Goal: Information Seeking & Learning: Learn about a topic

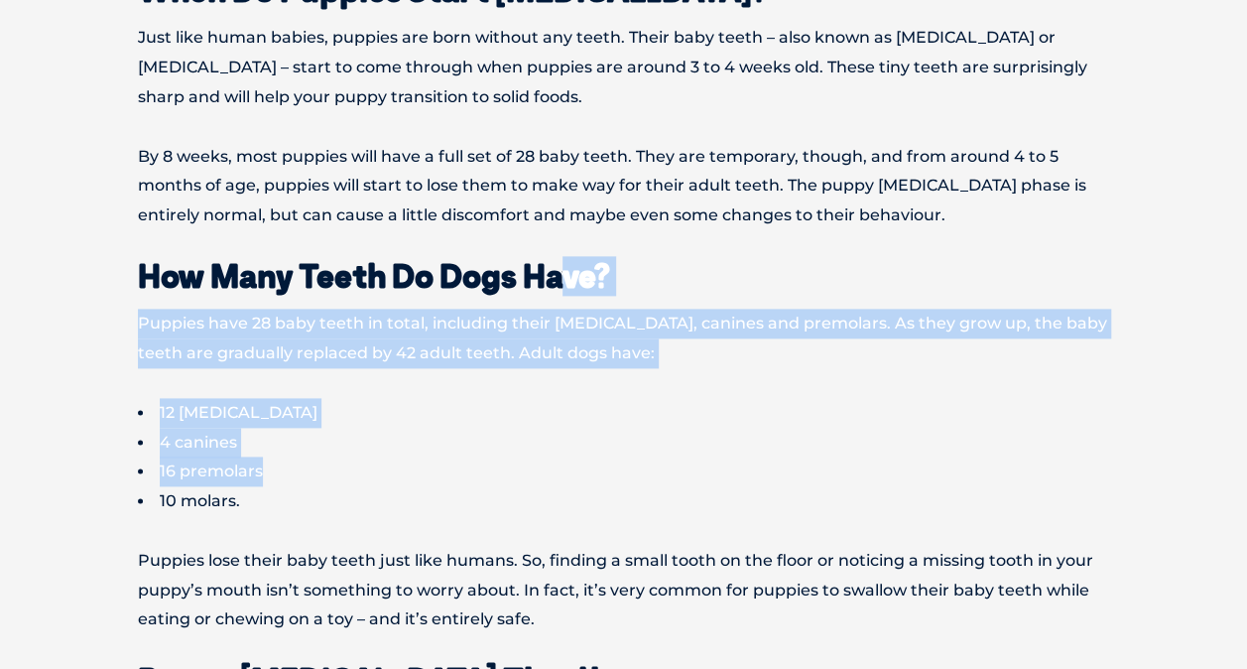
drag, startPoint x: 606, startPoint y: 438, endPoint x: 564, endPoint y: 243, distance: 200.0
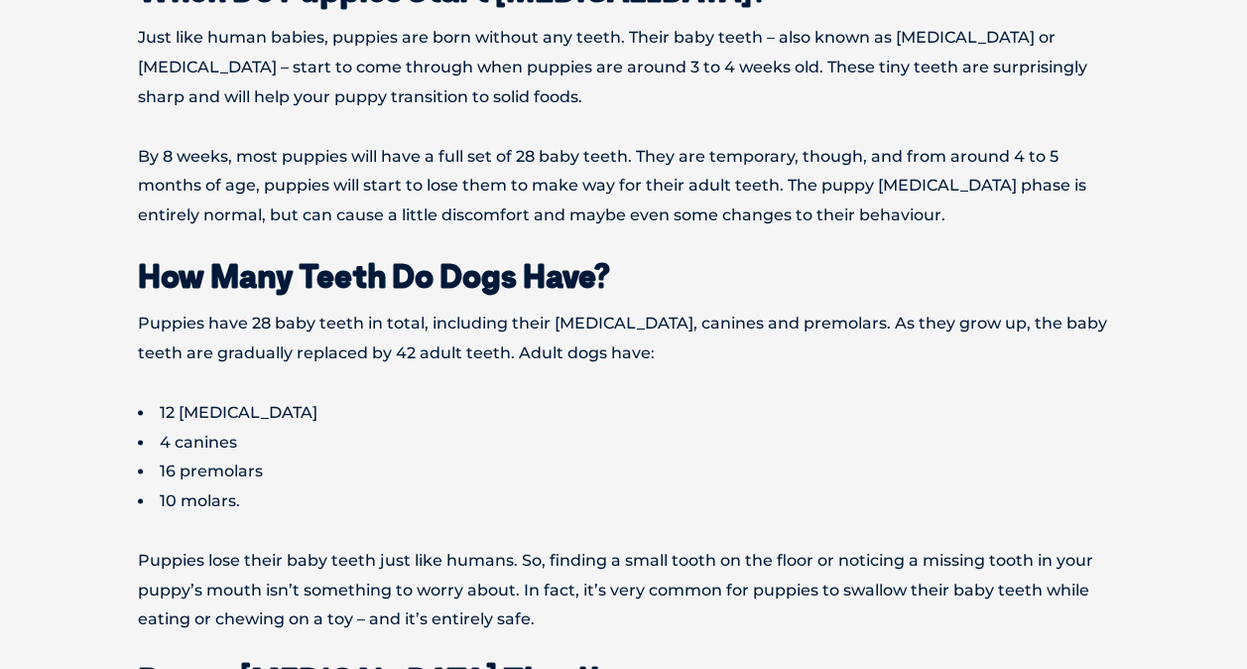
drag, startPoint x: 564, startPoint y: 243, endPoint x: 701, endPoint y: 482, distance: 276.0
click at [701, 486] on li "10 molars." at bounding box center [624, 501] width 972 height 30
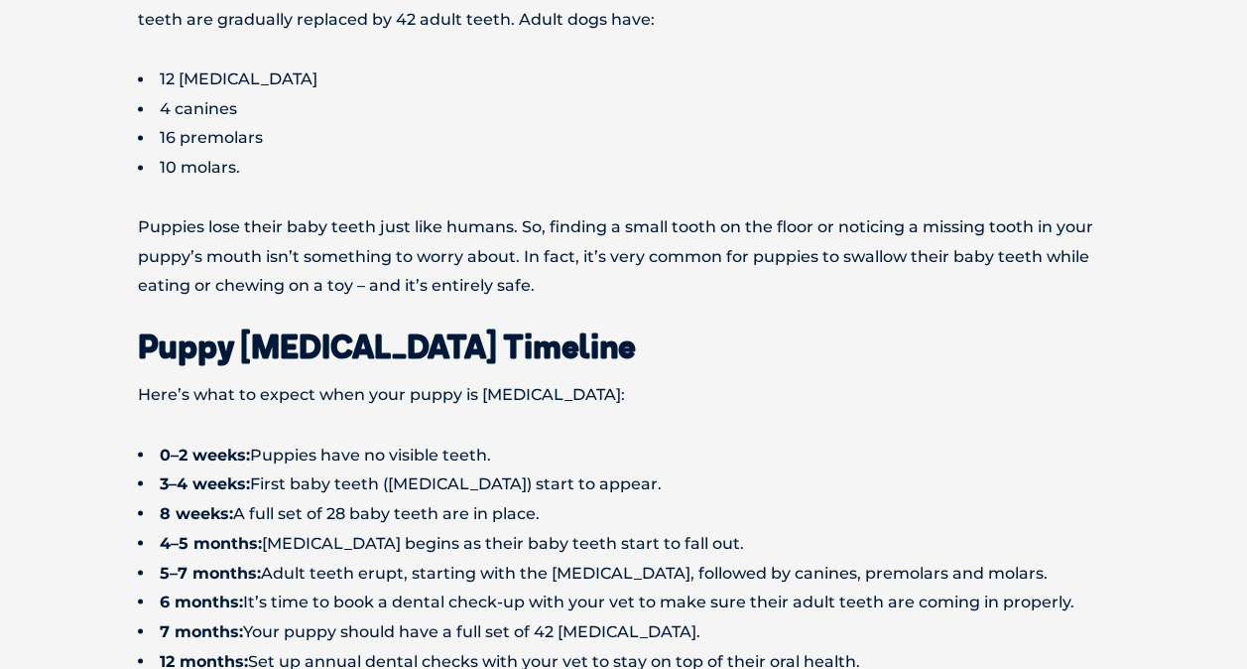
scroll to position [1587, 0]
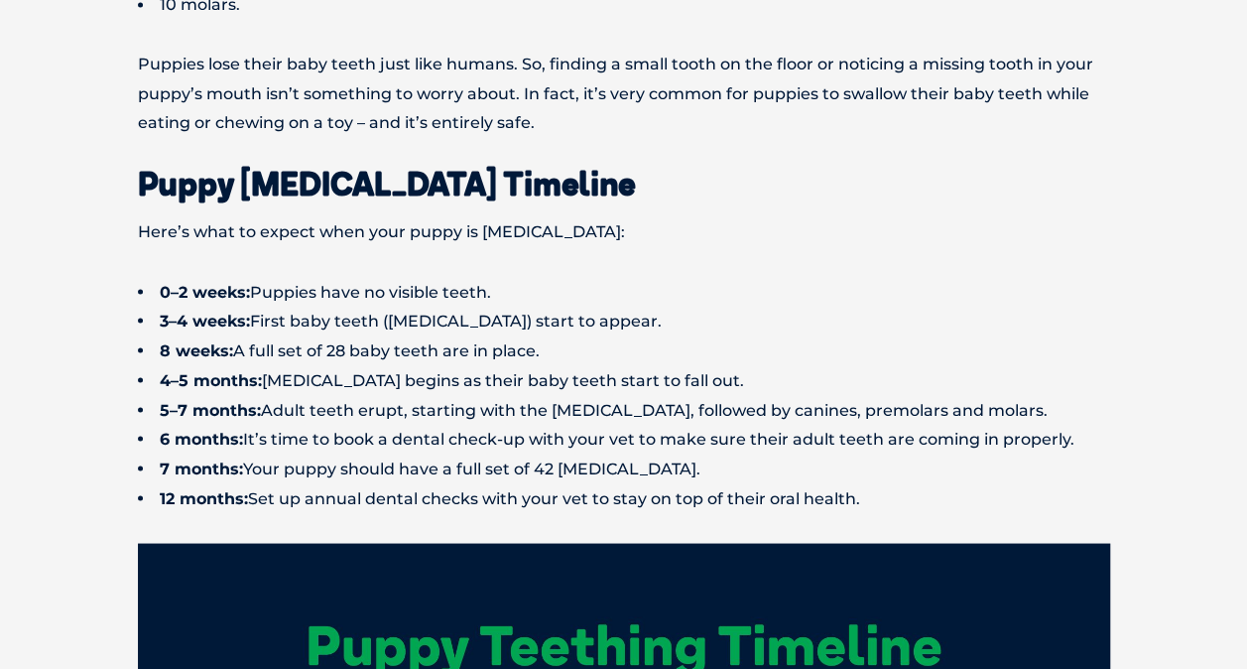
drag, startPoint x: 754, startPoint y: 339, endPoint x: 587, endPoint y: 248, distance: 190.0
click at [587, 277] on ul "0–2 weeks: Puppies have no visible teeth. 3–4 weeks: First baby teeth ([MEDICAL…" at bounding box center [624, 395] width 972 height 236
drag, startPoint x: 587, startPoint y: 248, endPoint x: 716, endPoint y: 440, distance: 231.7
click at [716, 453] on li "7 months: Your puppy should have a full set of 42 [MEDICAL_DATA]." at bounding box center [624, 468] width 972 height 30
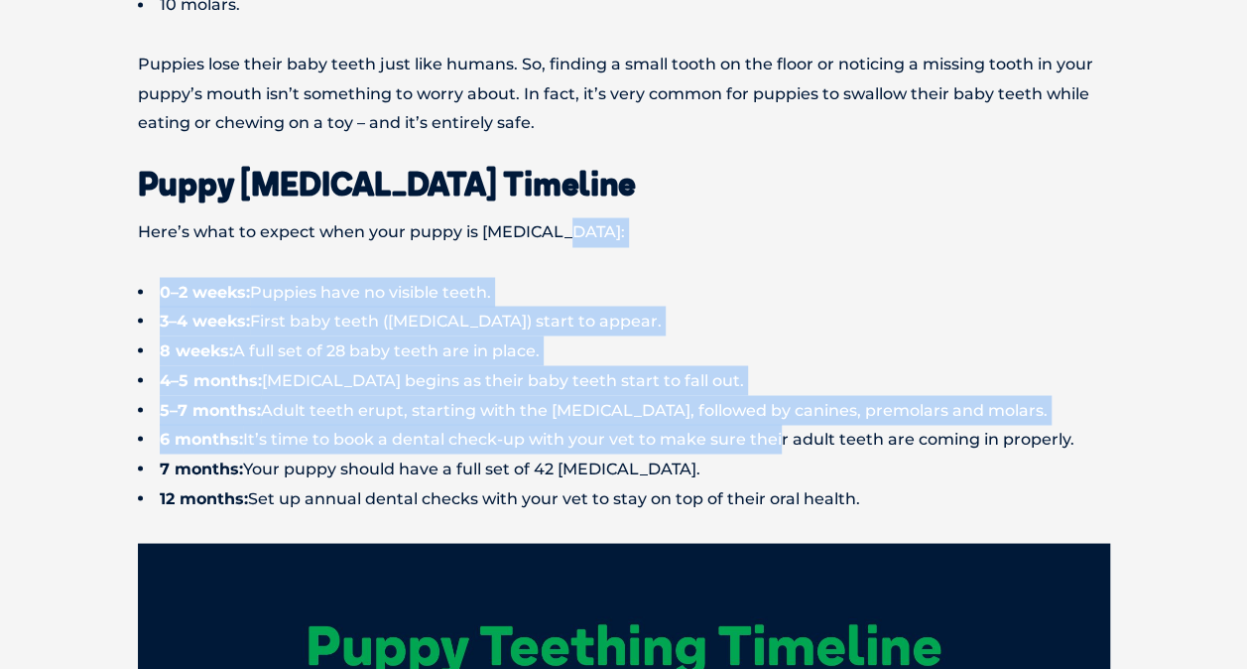
drag, startPoint x: 774, startPoint y: 423, endPoint x: 689, endPoint y: 198, distance: 239.5
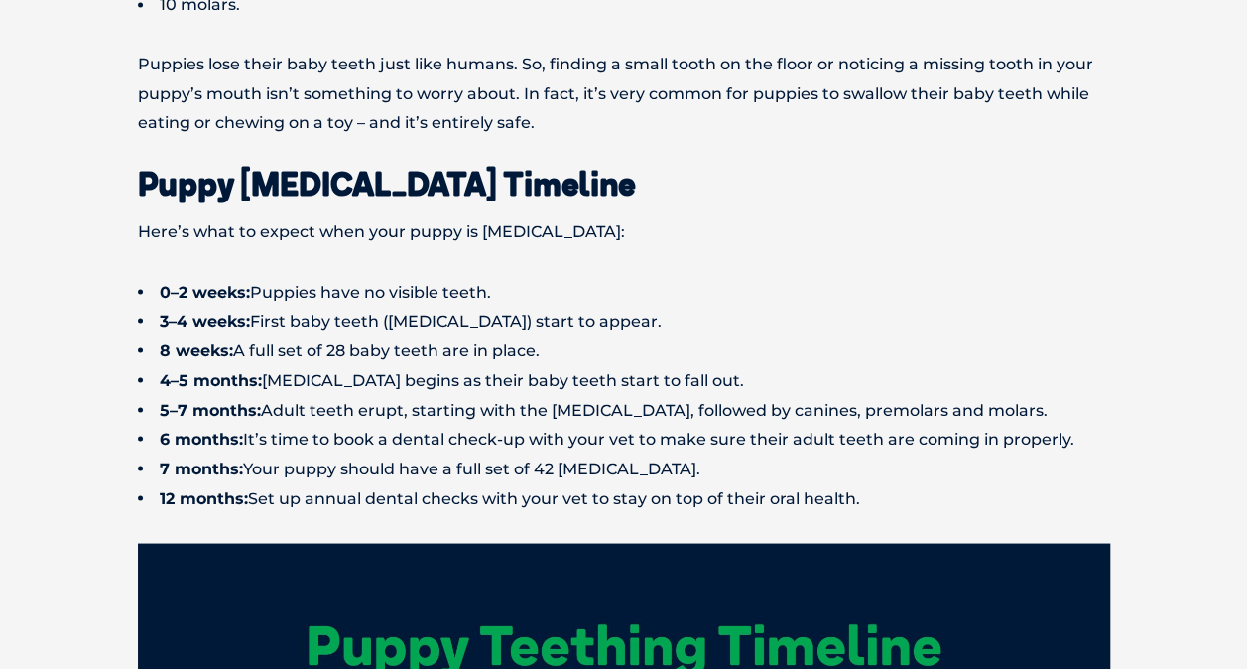
drag, startPoint x: 689, startPoint y: 198, endPoint x: 797, endPoint y: 435, distance: 259.3
click at [797, 453] on li "7 months: Your puppy should have a full set of 42 [MEDICAL_DATA]." at bounding box center [624, 468] width 972 height 30
